Goal: Transaction & Acquisition: Purchase product/service

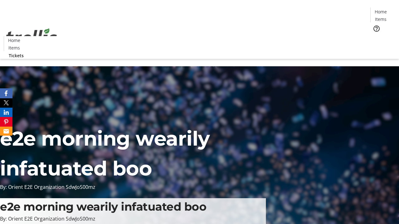
click at [375, 36] on span "Tickets" at bounding box center [382, 39] width 15 height 7
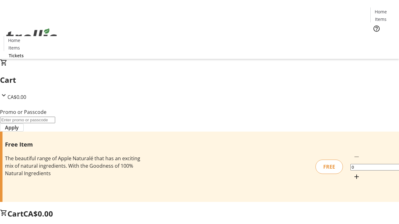
click at [353, 173] on mat-icon "Increment by one" at bounding box center [356, 176] width 7 height 7
type input "1"
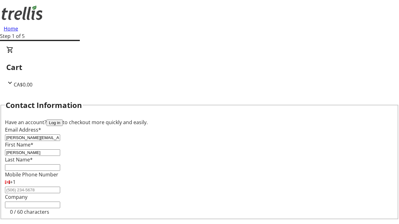
type input "[PERSON_NAME]"
